Goal: Information Seeking & Learning: Check status

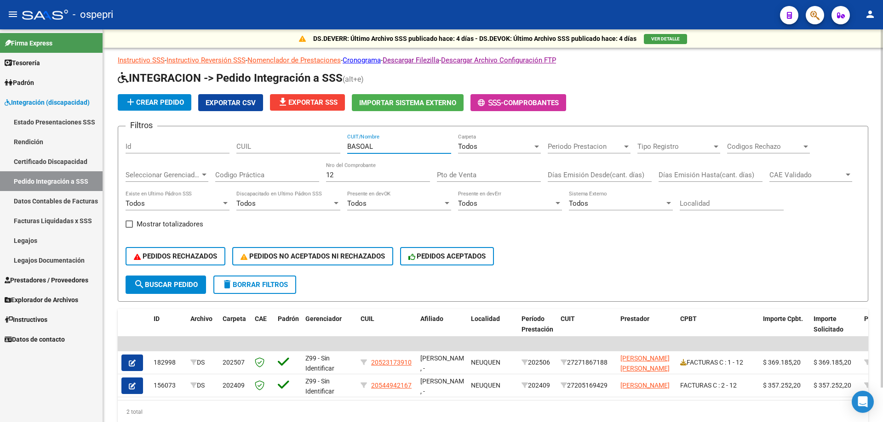
drag, startPoint x: 391, startPoint y: 148, endPoint x: 216, endPoint y: 145, distance: 175.6
click at [216, 145] on div "Filtros Id CUIL BASOAL CUIT/Nombre Todos Carpeta Periodo Prestacion Periodo Pre…" at bounding box center [492, 205] width 735 height 142
click at [407, 146] on input "CUIT/Nombre" at bounding box center [399, 147] width 104 height 8
click at [360, 146] on input "BELLA" at bounding box center [399, 147] width 104 height 8
type input "BELA"
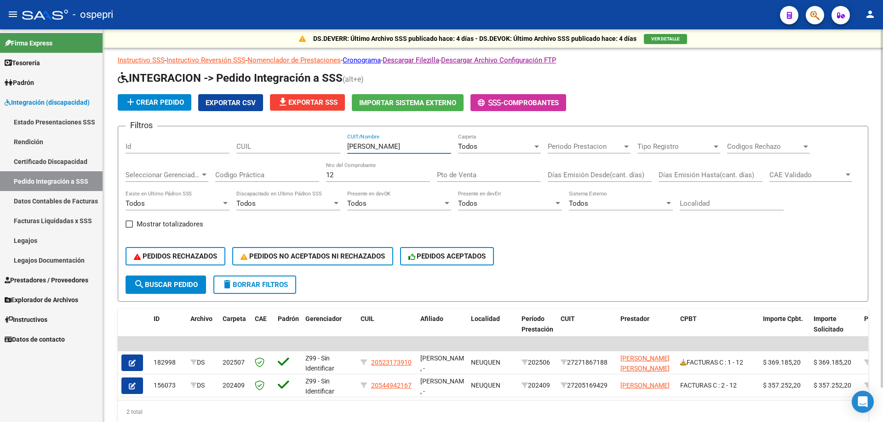
click at [338, 176] on input "12" at bounding box center [378, 175] width 104 height 8
type input "1"
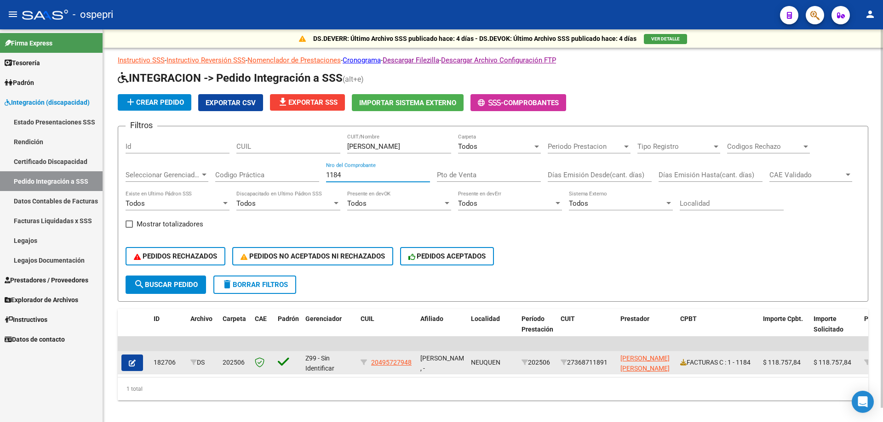
type input "1184"
drag, startPoint x: 224, startPoint y: 361, endPoint x: 254, endPoint y: 362, distance: 29.4
click at [254, 362] on div "182706 DS 202506 Z99 - Sin Identificar 20495727948 FERREIRA FACUNDO BENJAMIN , …" at bounding box center [873, 363] width 1510 height 23
click at [683, 365] on icon at bounding box center [683, 362] width 6 height 6
click at [134, 360] on icon "button" at bounding box center [132, 363] width 7 height 7
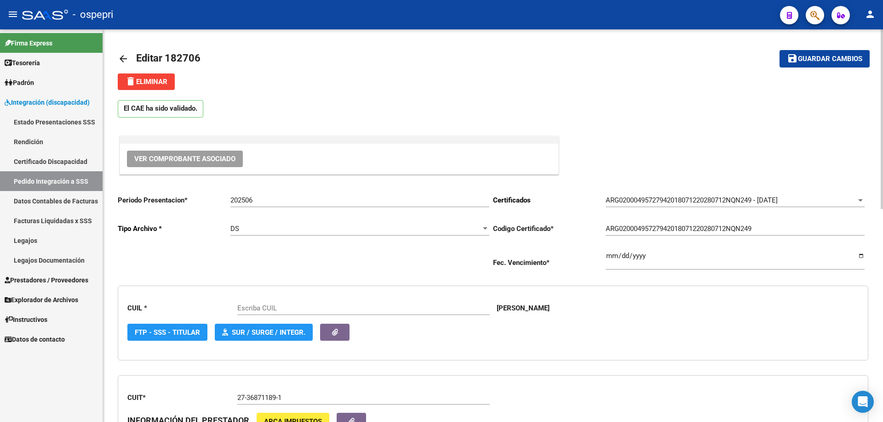
type input "20495727948"
click at [128, 59] on mat-icon "arrow_back" at bounding box center [123, 58] width 11 height 11
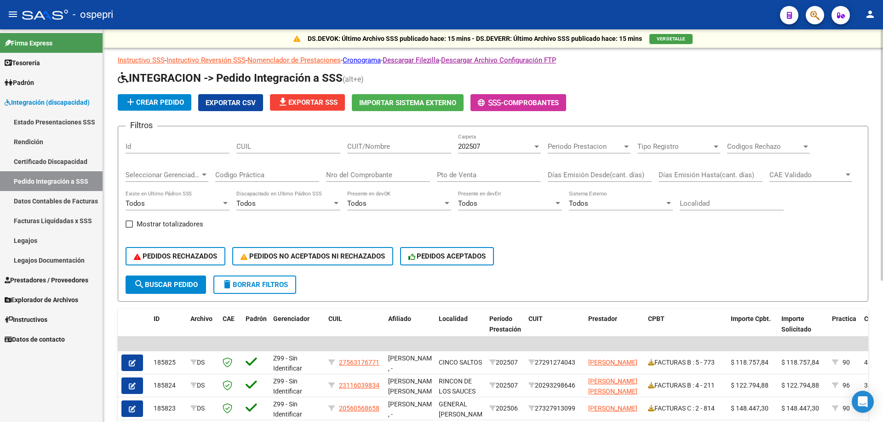
click at [418, 150] on input "CUIT/Nombre" at bounding box center [399, 147] width 104 height 8
type input "BELATT"
click at [408, 177] on input "Nro del Comprobante" at bounding box center [378, 175] width 104 height 8
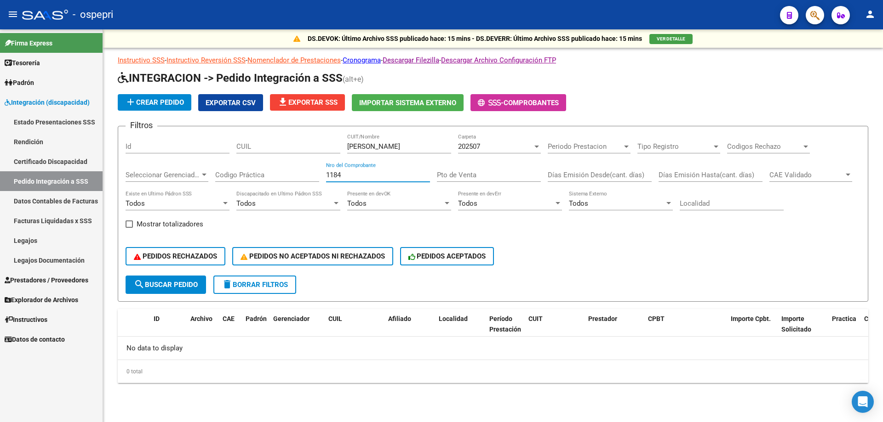
type input "1184"
click at [502, 154] on div "202507 Carpeta" at bounding box center [499, 144] width 83 height 20
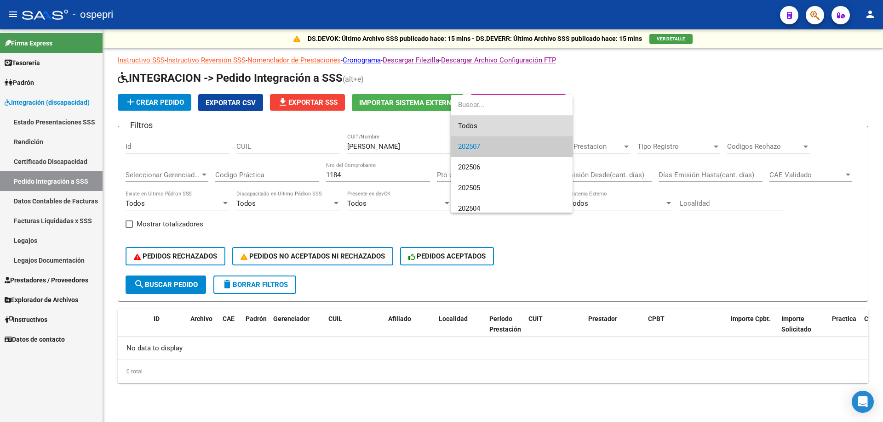
click at [487, 128] on span "Todos" at bounding box center [511, 126] width 107 height 21
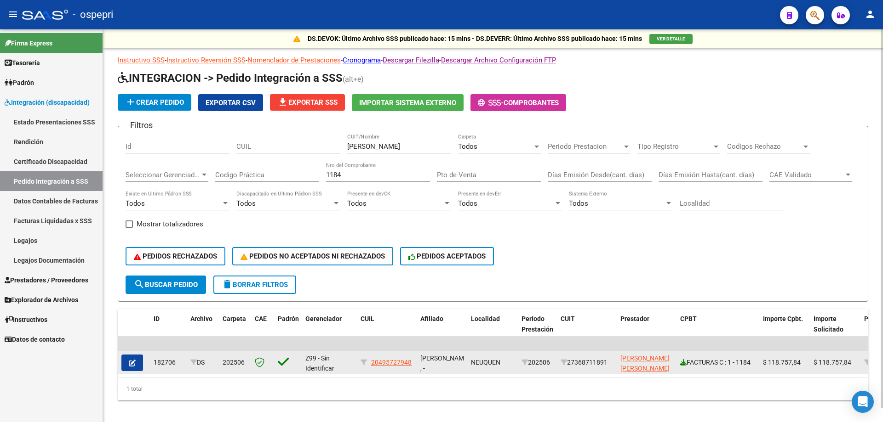
click at [685, 362] on icon at bounding box center [683, 362] width 6 height 6
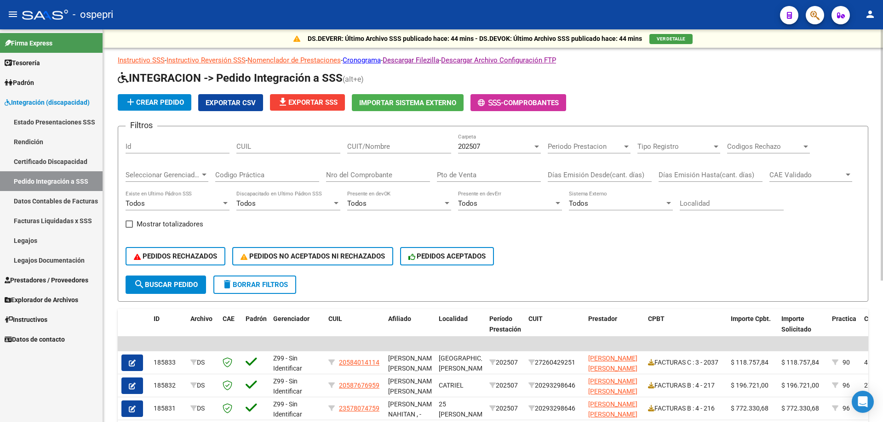
click at [501, 147] on div "202507" at bounding box center [495, 147] width 74 height 8
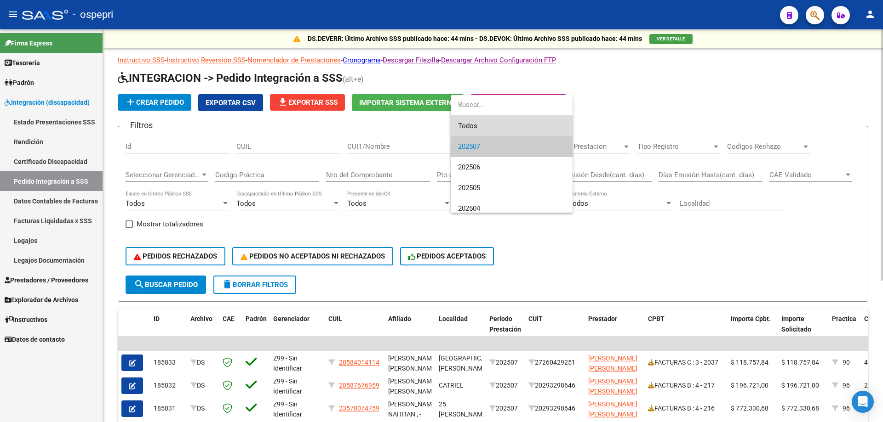
drag, startPoint x: 485, startPoint y: 126, endPoint x: 389, endPoint y: 141, distance: 96.3
click at [481, 127] on span "Todos" at bounding box center [511, 126] width 107 height 21
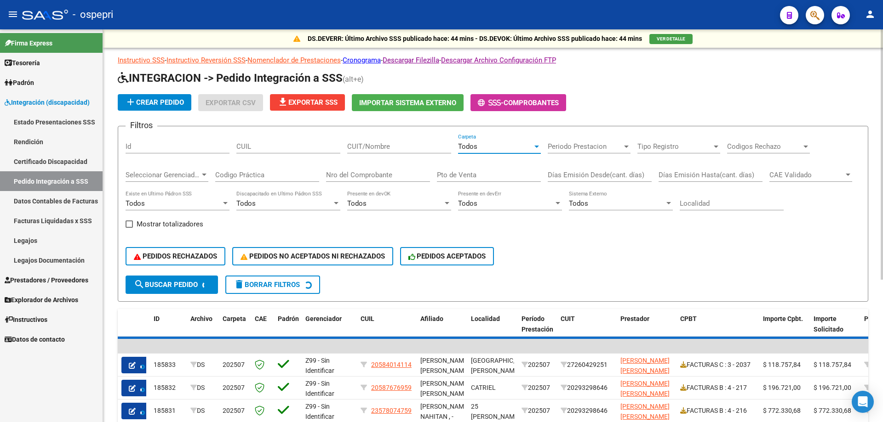
click at [391, 143] on input "CUIT/Nombre" at bounding box center [399, 147] width 104 height 8
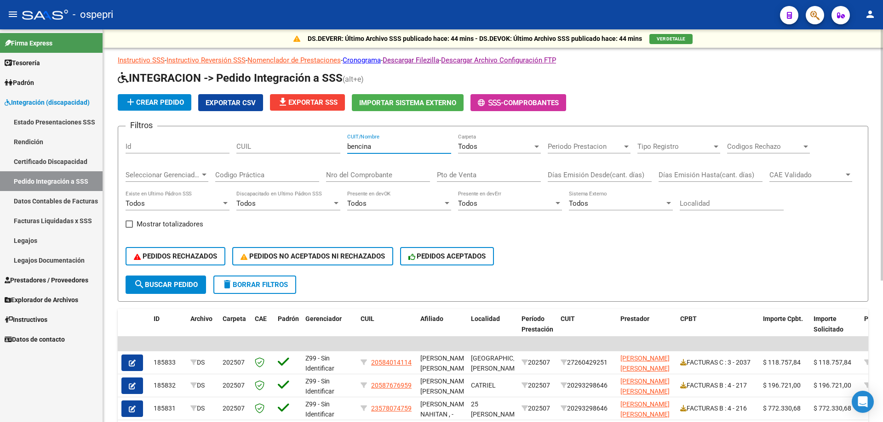
type input "bencina"
click at [389, 179] on input "Nro del Comprobante" at bounding box center [378, 175] width 104 height 8
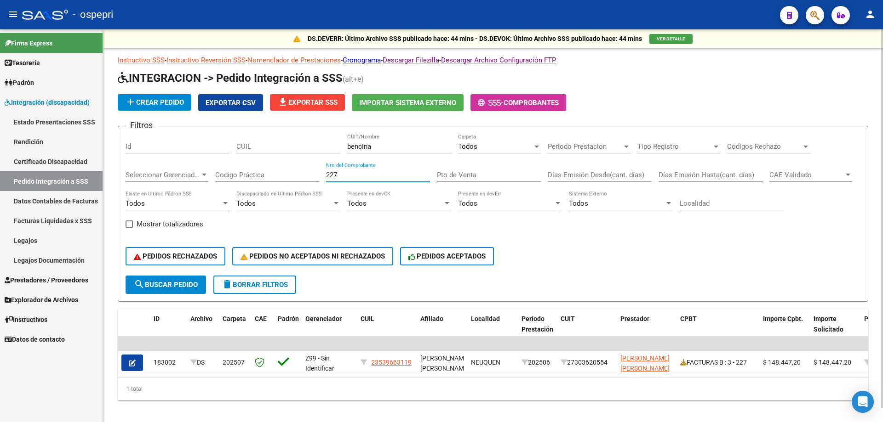
type input "227"
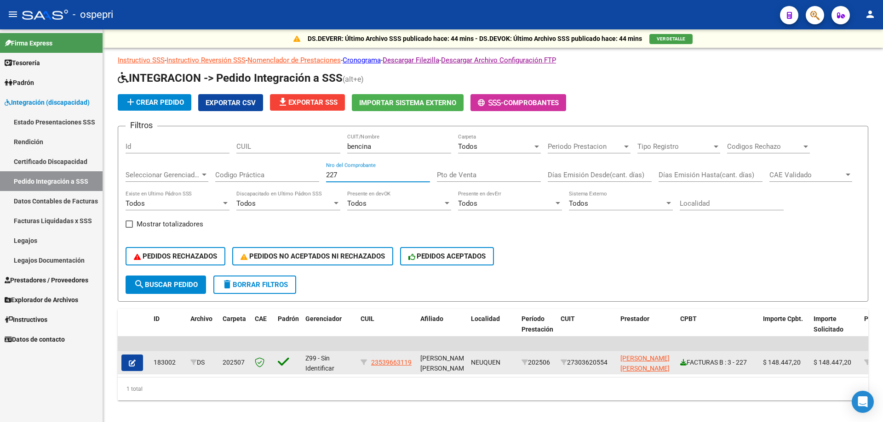
click at [684, 361] on icon at bounding box center [683, 362] width 6 height 6
